Goal: Task Accomplishment & Management: Manage account settings

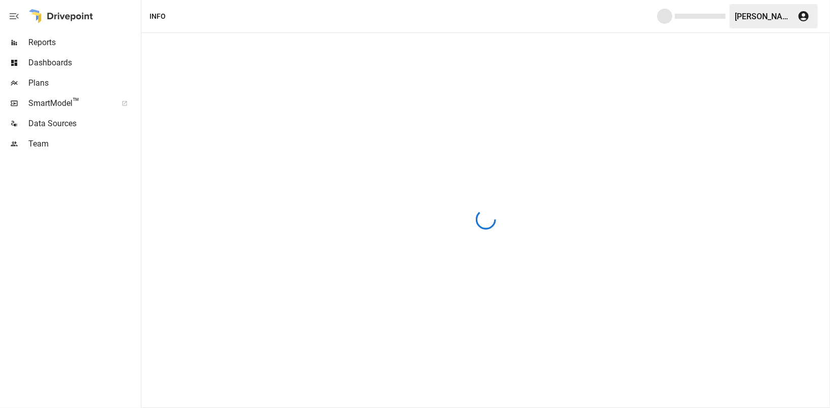
click at [55, 16] on div at bounding box center [60, 16] width 65 height 32
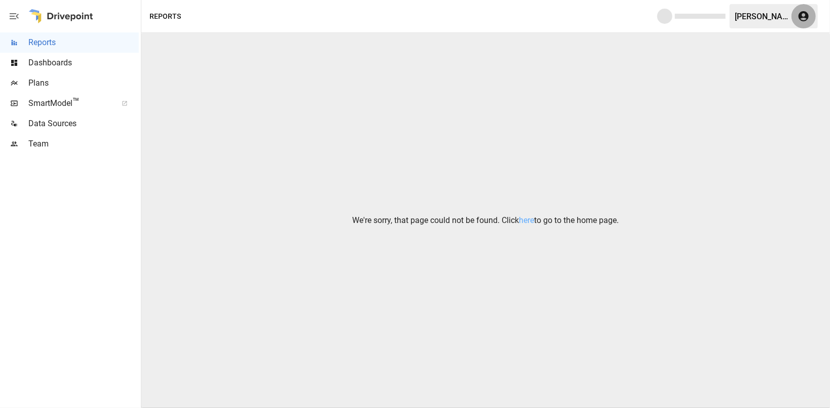
click at [800, 13] on icon "button" at bounding box center [804, 16] width 10 height 10
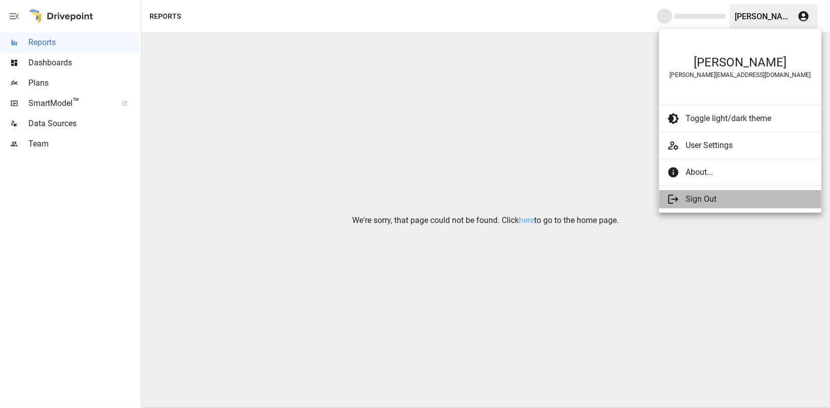
click at [688, 196] on span "Sign Out" at bounding box center [750, 199] width 128 height 12
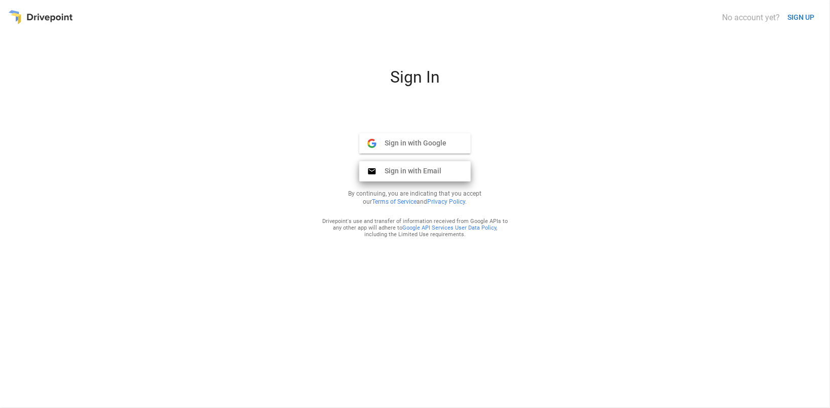
click at [438, 168] on span "Sign in with Email" at bounding box center [409, 170] width 65 height 9
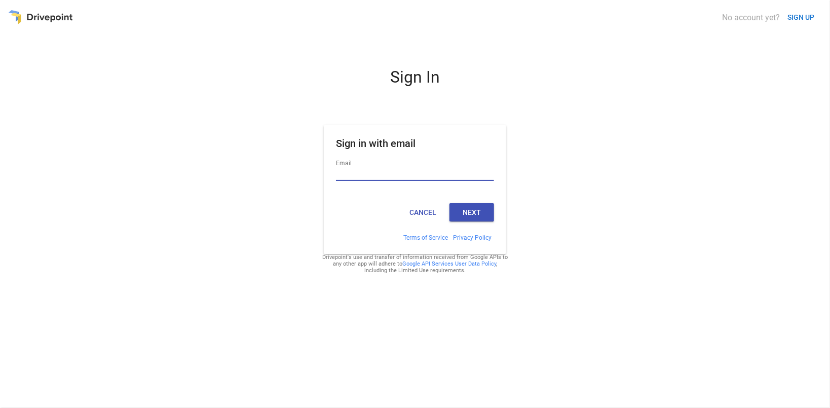
click at [430, 172] on input "Email" at bounding box center [415, 174] width 158 height 13
type input "**********"
click at [465, 214] on button "Next" at bounding box center [472, 212] width 45 height 18
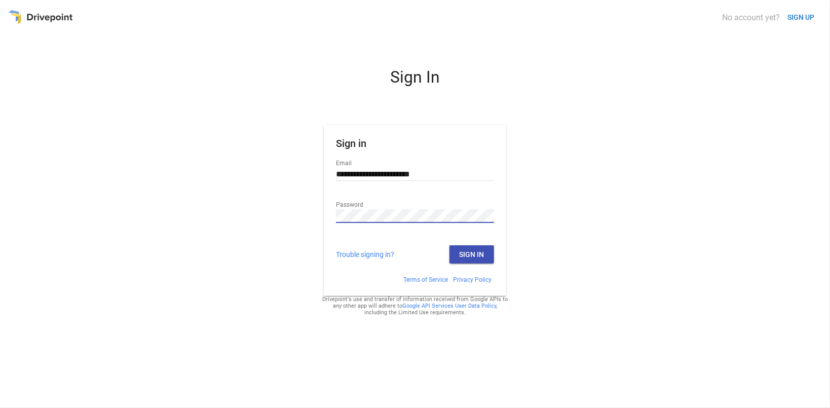
click at [462, 250] on button "Sign In" at bounding box center [472, 254] width 45 height 18
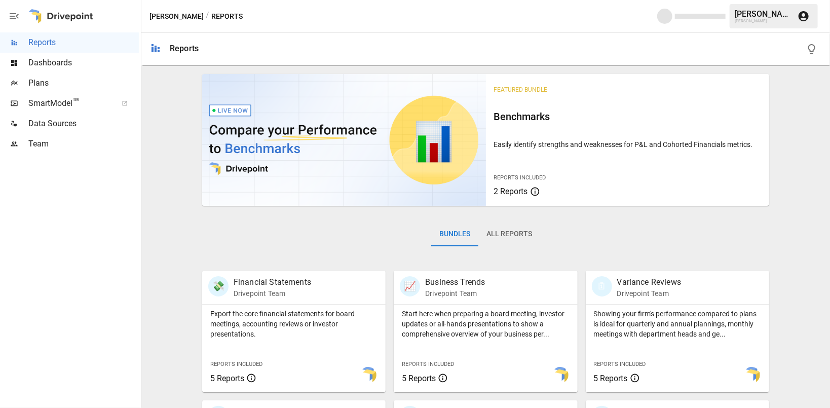
click at [805, 15] on icon "button" at bounding box center [804, 16] width 12 height 12
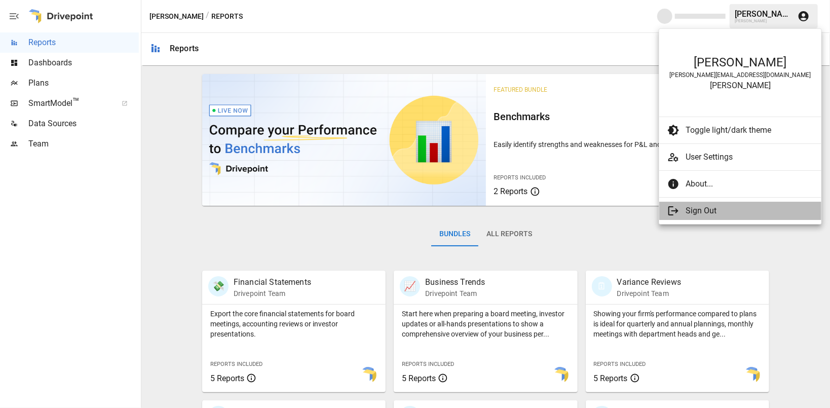
click at [693, 209] on span "Sign Out" at bounding box center [750, 211] width 128 height 12
